Goal: Check status

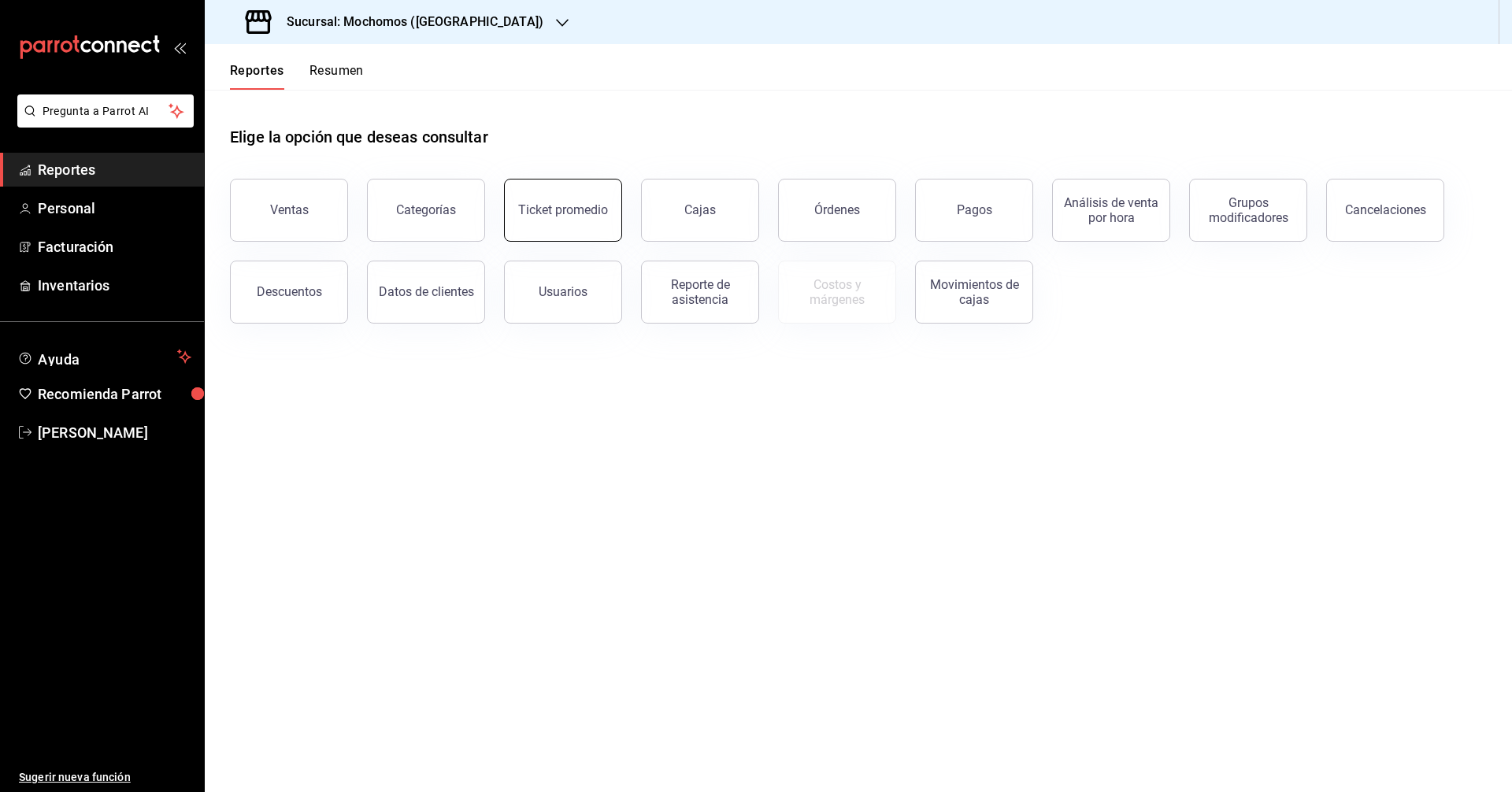
click at [569, 220] on button "Ticket promedio" at bounding box center [562, 210] width 118 height 63
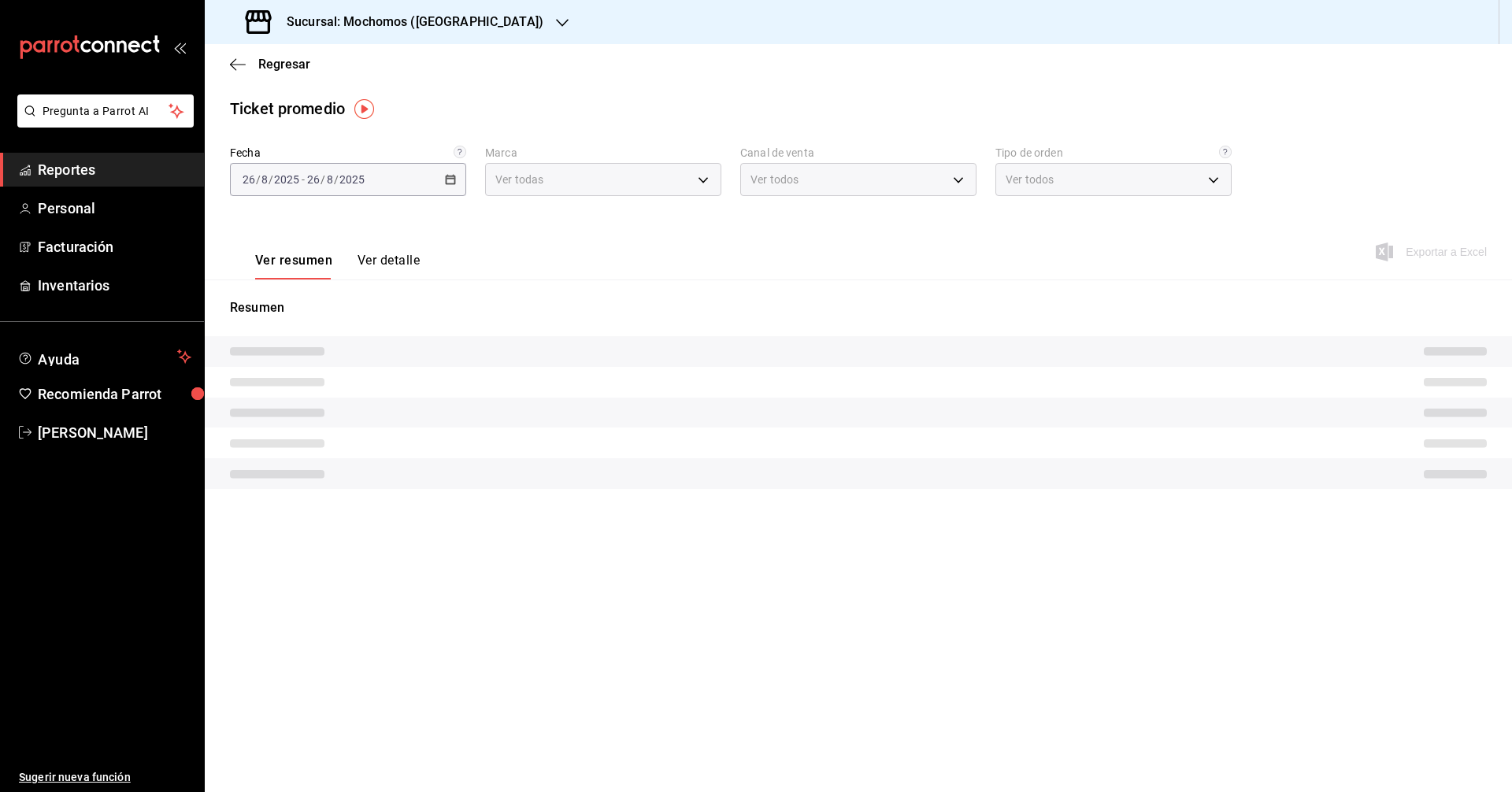
type input "c8544d00-0077-49dd-9e07-f6fffff65e49"
type input "PARROT,UBER_EATS,RAPPI,DIDI_FOOD,ONLINE"
type input "98c27cb7-4c58-4a9f-b691-5d7e954b9197,21a64d44-f9f2-4bf2-a1e6-486e07a13b50,71bb9…"
click at [450, 187] on div "[DATE] [DATE] - [DATE] [DATE]" at bounding box center [348, 180] width 236 height 33
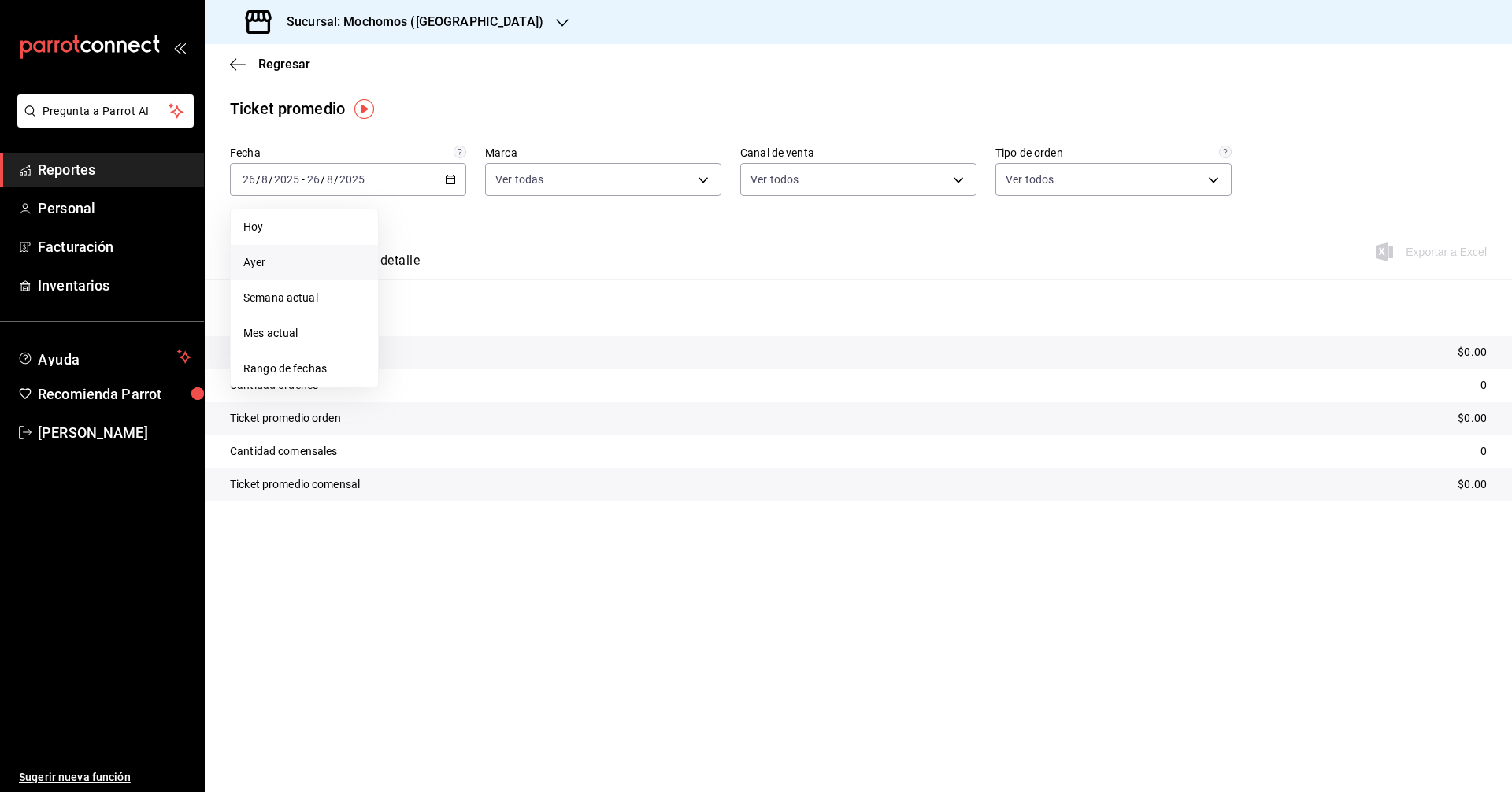
click at [340, 273] on li "Ayer" at bounding box center [304, 262] width 147 height 36
click at [484, 626] on main "Regresar Ticket promedio Fecha [DATE] [DATE] - [DATE] [DATE] Marca Ver todas c8…" at bounding box center [858, 418] width 1307 height 748
click at [451, 179] on \(Stroke\) "button" at bounding box center [451, 178] width 9 height 1
click at [361, 335] on span "Mes actual" at bounding box center [304, 333] width 122 height 16
click at [600, 616] on main "Regresar Ticket promedio Fecha [DATE] [DATE] - [DATE] [DATE] Marca Ver todas c8…" at bounding box center [858, 418] width 1307 height 748
